Goal: Information Seeking & Learning: Learn about a topic

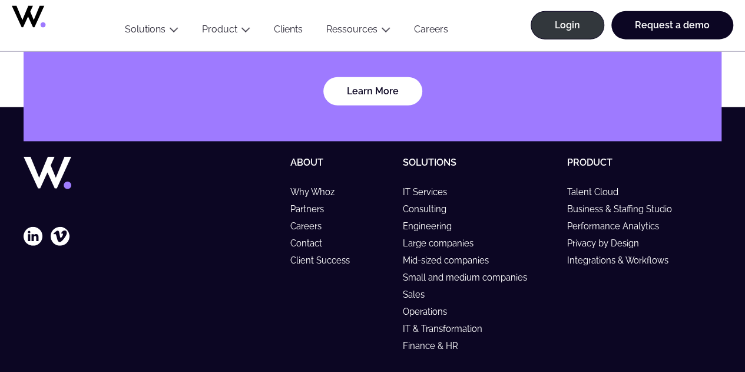
scroll to position [3838, 0]
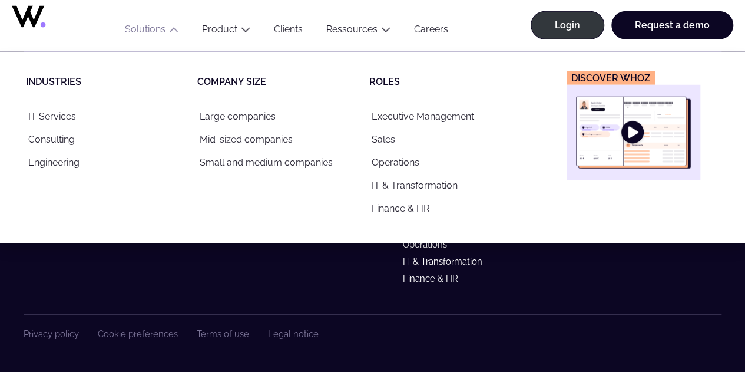
click at [636, 138] on img "Main" at bounding box center [633, 133] width 115 height 72
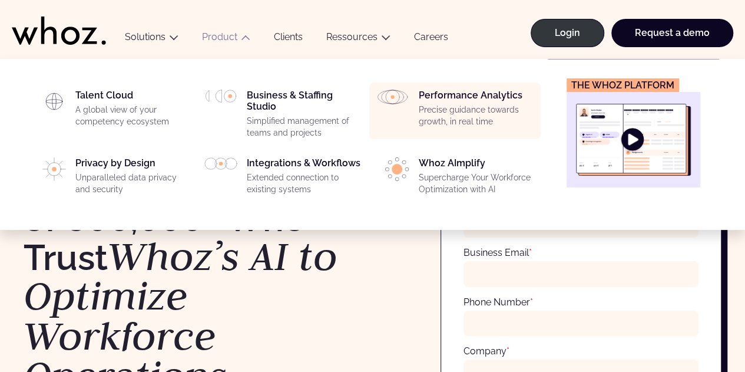
click at [516, 105] on p "Precise guidance towards growth, in real time" at bounding box center [475, 115] width 115 height 23
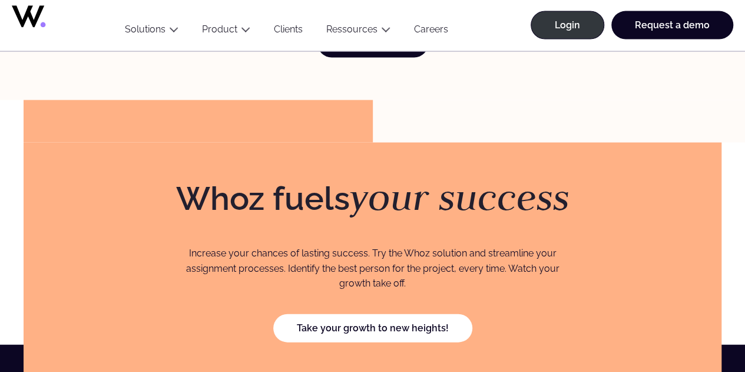
scroll to position [3689, 0]
